Goal: Complete application form

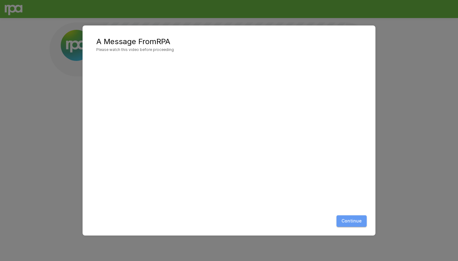
click at [358, 224] on button "Continue" at bounding box center [351, 222] width 30 height 12
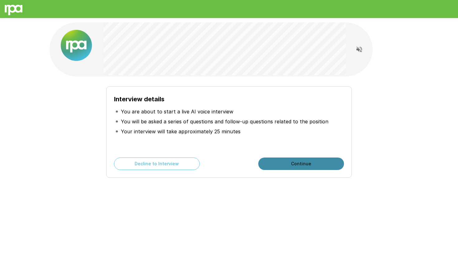
click at [296, 163] on button "Continue" at bounding box center [301, 164] width 86 height 12
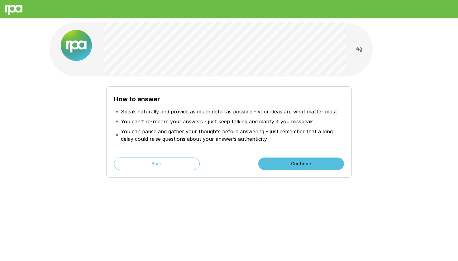
click at [295, 167] on button "Continue" at bounding box center [301, 164] width 86 height 12
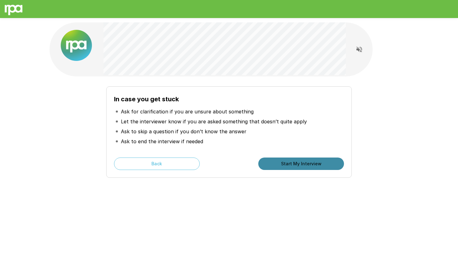
click at [289, 166] on button "Start My Interview" at bounding box center [301, 164] width 86 height 12
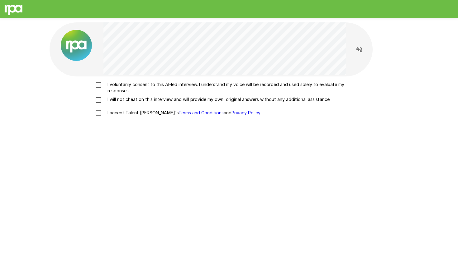
click at [199, 83] on p "I voluntarily consent to this AI-led interview. I understand my voice will be r…" at bounding box center [235, 88] width 261 height 12
click at [187, 98] on p "I will not cheat on this interview and will provide my own, original answers wi…" at bounding box center [217, 99] width 225 height 6
click at [135, 112] on p "I accept Talent Llama's Terms and Conditions and Privacy Policy ." at bounding box center [183, 113] width 156 height 6
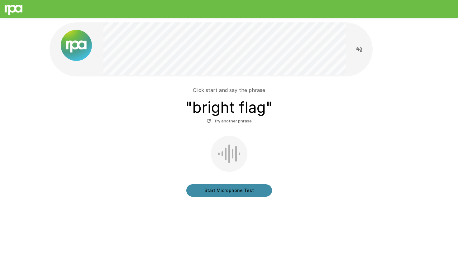
click at [229, 191] on button "Start Microphone Test" at bounding box center [229, 191] width 86 height 12
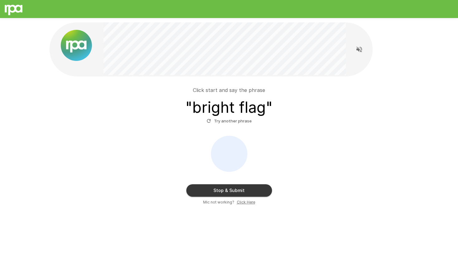
click at [247, 188] on button "Stop & Submit" at bounding box center [229, 191] width 86 height 12
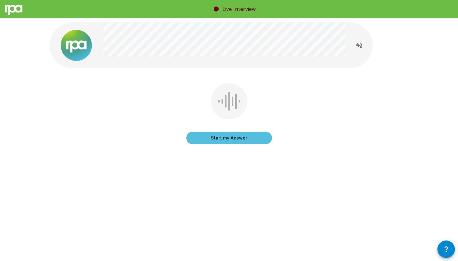
click at [248, 138] on button "Start my Answer" at bounding box center [229, 138] width 86 height 12
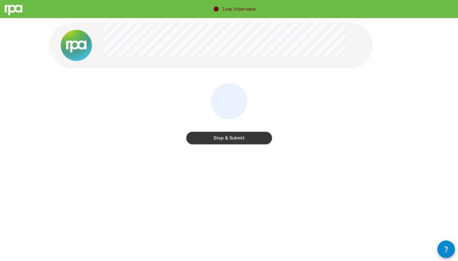
click at [250, 136] on button "Stop & Submit" at bounding box center [229, 138] width 86 height 12
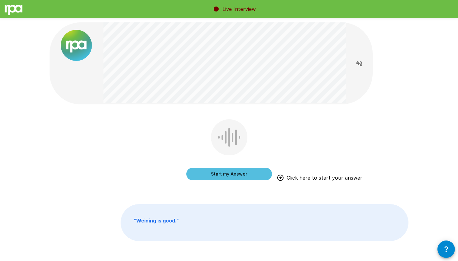
click at [216, 177] on button "Start my Answer" at bounding box center [229, 174] width 86 height 12
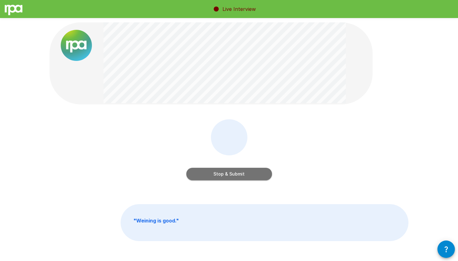
click at [239, 176] on button "Stop & Submit" at bounding box center [229, 174] width 86 height 12
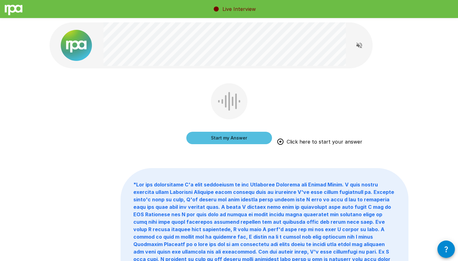
click at [228, 137] on button "Start my Answer" at bounding box center [229, 138] width 86 height 12
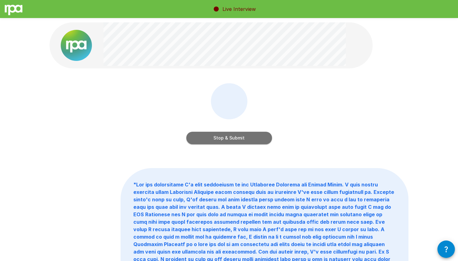
click at [244, 139] on button "Stop & Submit" at bounding box center [229, 138] width 86 height 12
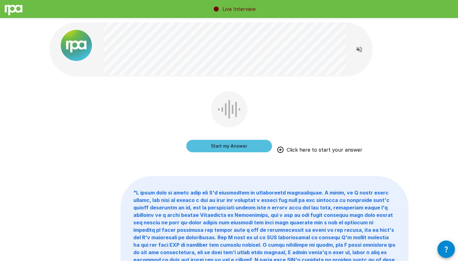
click at [196, 144] on button "Start my Answer" at bounding box center [229, 146] width 86 height 12
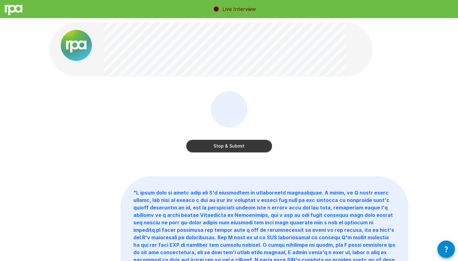
click at [196, 144] on button "Stop & Submit" at bounding box center [229, 146] width 86 height 12
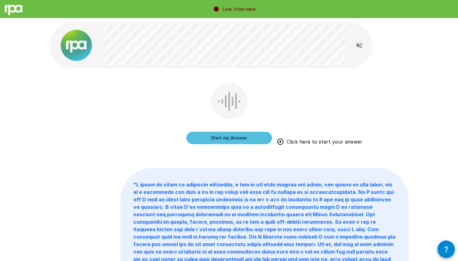
click at [205, 139] on button "Start my Answer" at bounding box center [229, 138] width 86 height 12
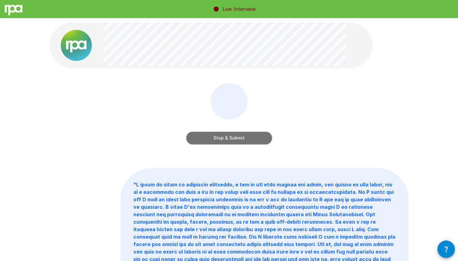
click at [205, 139] on button "Stop & Submit" at bounding box center [229, 138] width 86 height 12
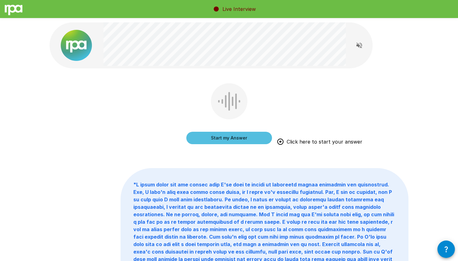
click at [247, 139] on button "Start my Answer" at bounding box center [229, 138] width 86 height 12
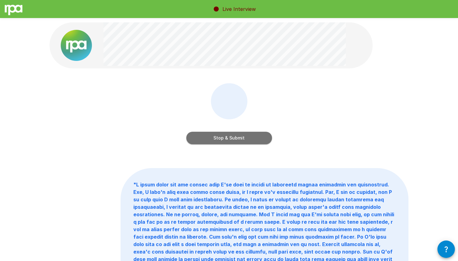
click at [247, 139] on button "Stop & Submit" at bounding box center [229, 138] width 86 height 12
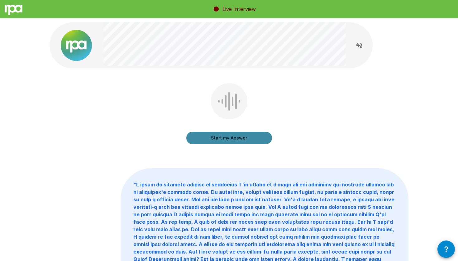
click at [206, 136] on button "Start my Answer" at bounding box center [229, 138] width 86 height 12
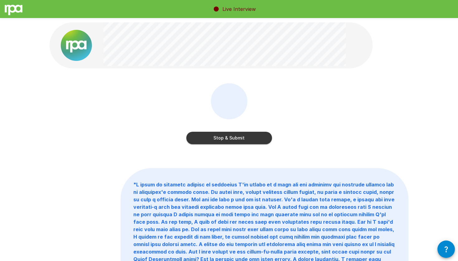
click at [238, 136] on button "Stop & Submit" at bounding box center [229, 138] width 86 height 12
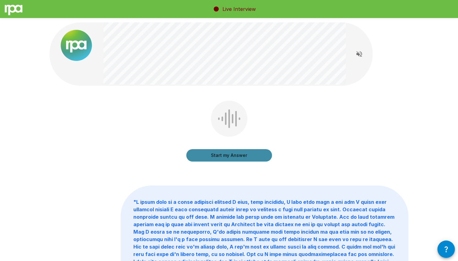
click at [212, 156] on button "Start my Answer" at bounding box center [229, 155] width 86 height 12
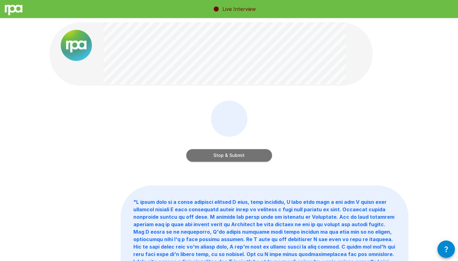
click at [212, 156] on button "Stop & Submit" at bounding box center [229, 155] width 86 height 12
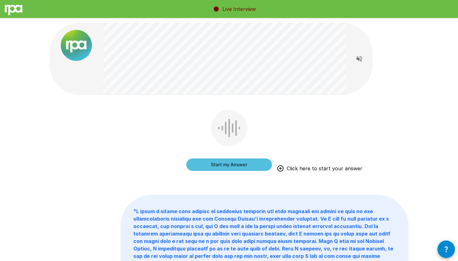
click at [214, 166] on button "Start my Answer" at bounding box center [229, 165] width 86 height 12
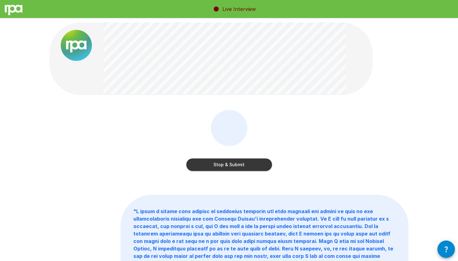
click at [237, 166] on button "Stop & Submit" at bounding box center [229, 165] width 86 height 12
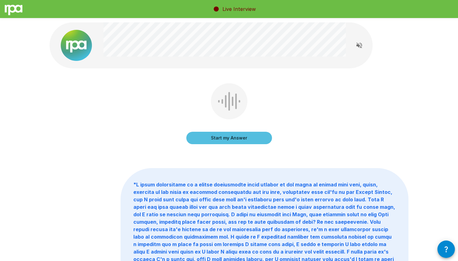
click at [256, 139] on button "Start my Answer" at bounding box center [229, 138] width 86 height 12
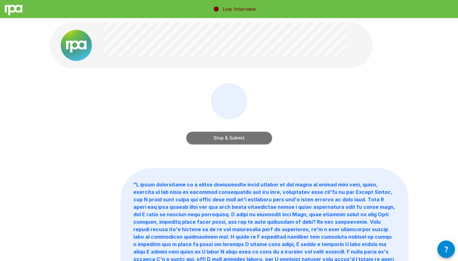
click at [260, 138] on button "Stop & Submit" at bounding box center [229, 138] width 86 height 12
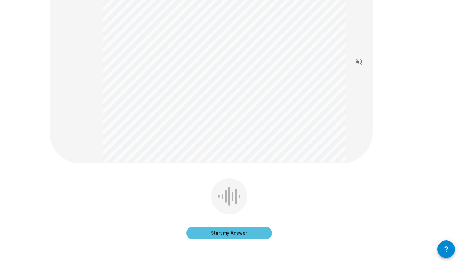
scroll to position [58, 0]
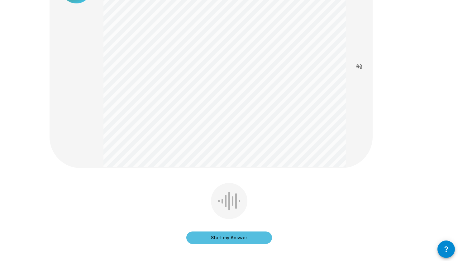
click at [207, 237] on button "Start my Answer" at bounding box center [229, 238] width 86 height 12
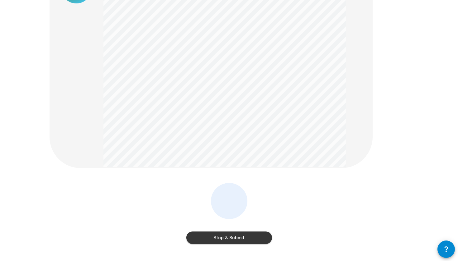
click at [207, 237] on button "Stop & Submit" at bounding box center [229, 238] width 86 height 12
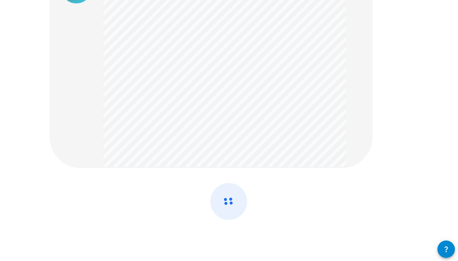
scroll to position [0, 0]
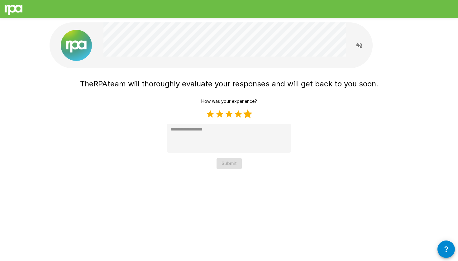
click at [248, 116] on label "5 Stars" at bounding box center [247, 114] width 9 height 9
type textarea "*"
click at [231, 163] on button "Submit" at bounding box center [228, 164] width 25 height 12
